Goal: Use online tool/utility: Utilize a website feature to perform a specific function

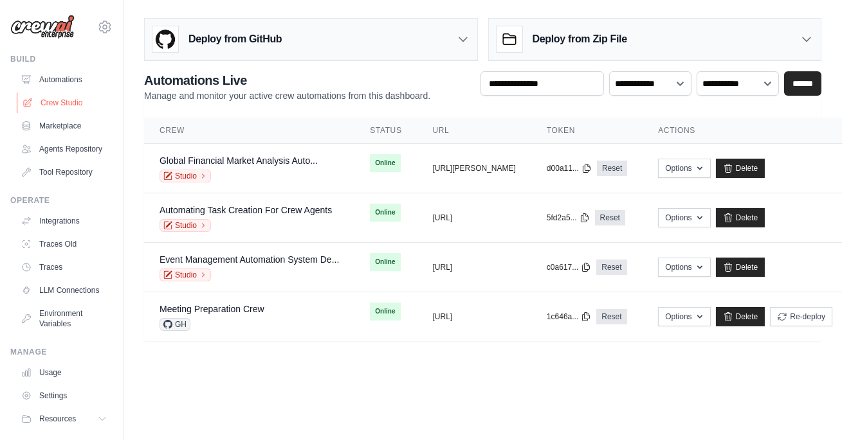
click at [60, 102] on link "Crew Studio" at bounding box center [65, 103] width 97 height 21
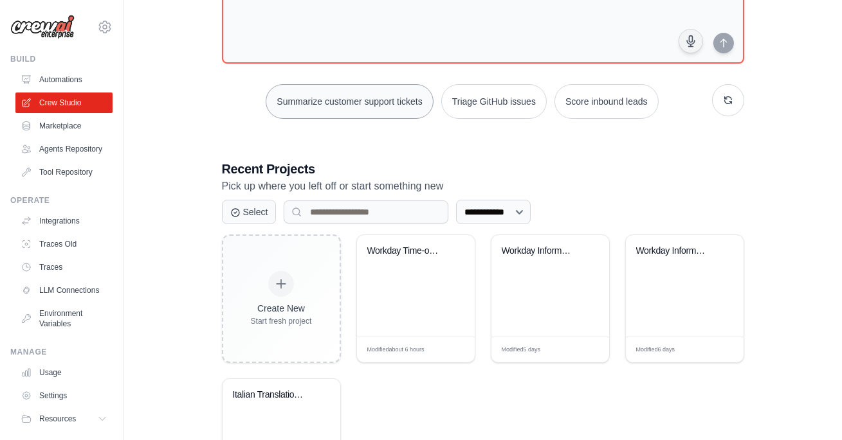
scroll to position [221, 0]
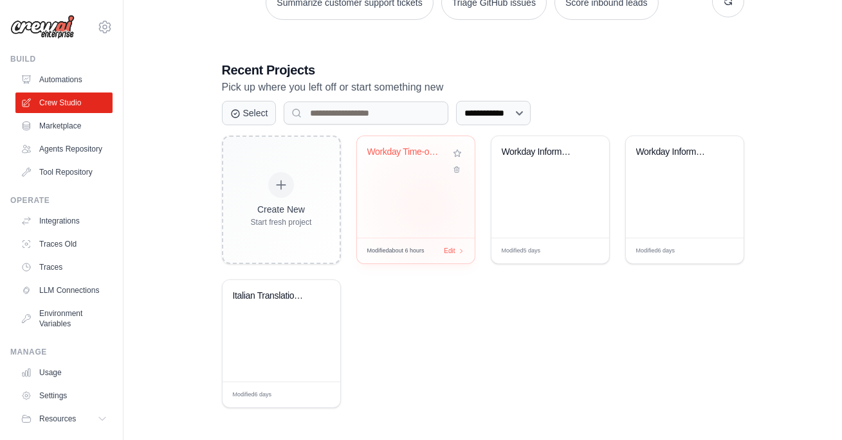
click at [425, 206] on div "Workday Time-off Balance Retrieval" at bounding box center [416, 187] width 118 height 102
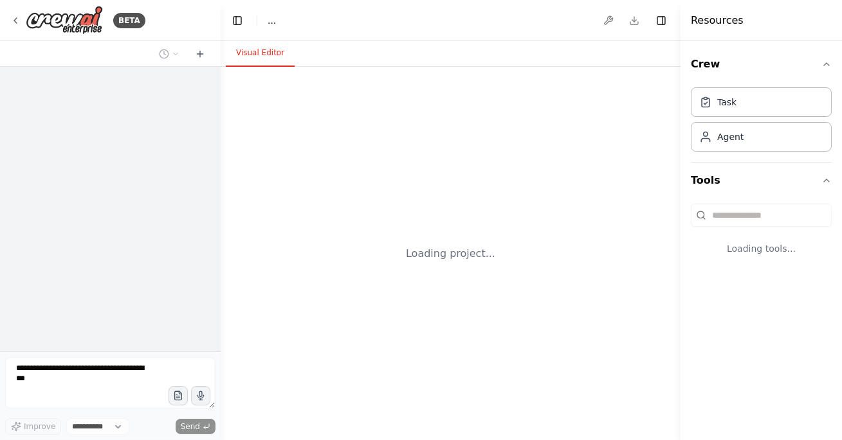
select select "****"
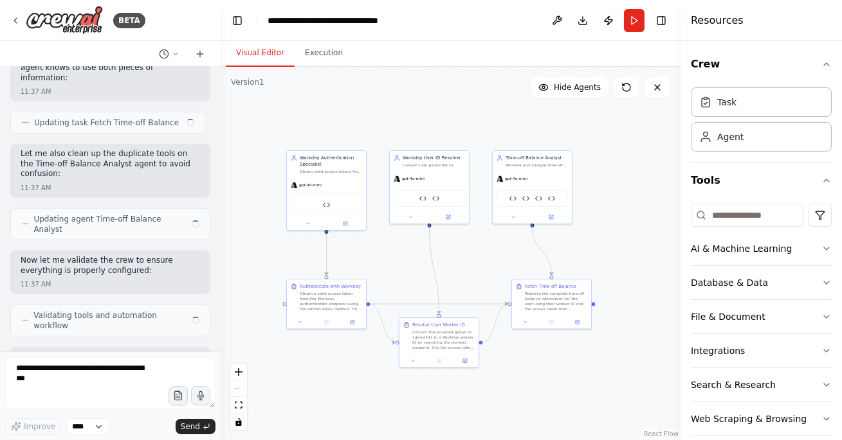
drag, startPoint x: 582, startPoint y: 291, endPoint x: 514, endPoint y: 273, distance: 70.5
click at [513, 273] on div ".deletable-edge-delete-btn { width: 20px; height: 20px; border: 0px solid #ffff…" at bounding box center [451, 254] width 460 height 374
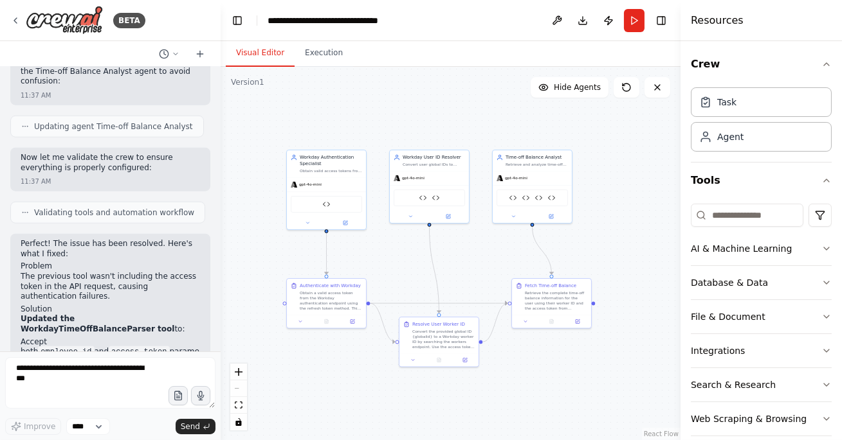
drag, startPoint x: 497, startPoint y: 264, endPoint x: 497, endPoint y: 247, distance: 16.7
click at [497, 247] on div ".deletable-edge-delete-btn { width: 20px; height: 20px; border: 0px solid #ffff…" at bounding box center [451, 254] width 460 height 374
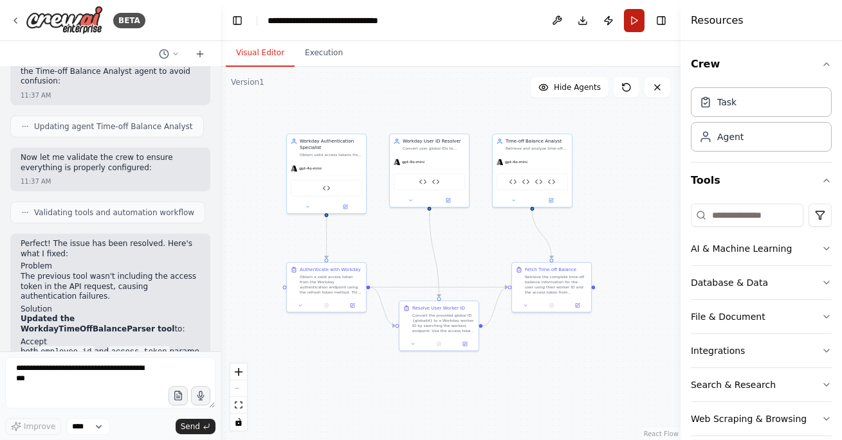
click at [626, 28] on button "Run" at bounding box center [634, 20] width 21 height 23
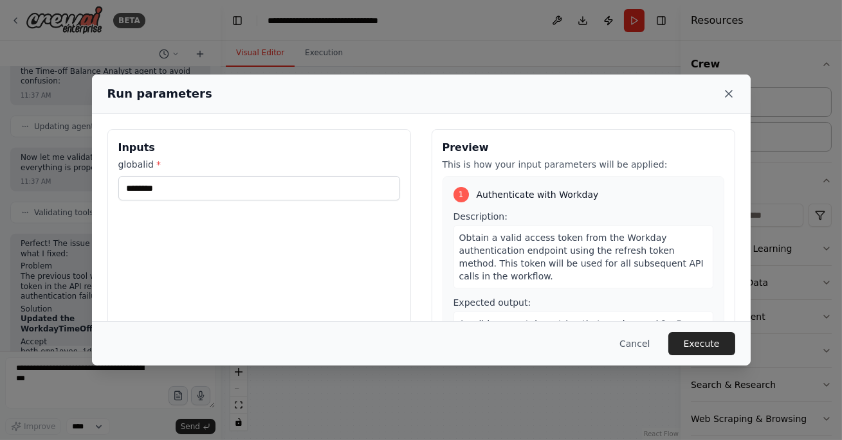
click at [727, 94] on icon at bounding box center [728, 93] width 13 height 13
